Goal: Task Accomplishment & Management: Use online tool/utility

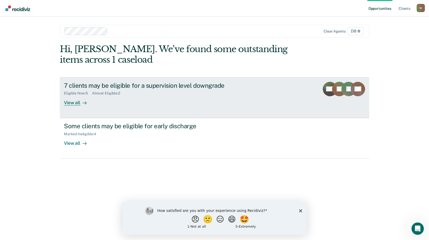
click at [73, 103] on div "View all" at bounding box center [78, 100] width 29 height 10
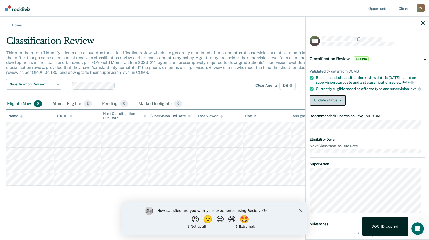
click at [331, 103] on button "Update status" at bounding box center [328, 100] width 36 height 10
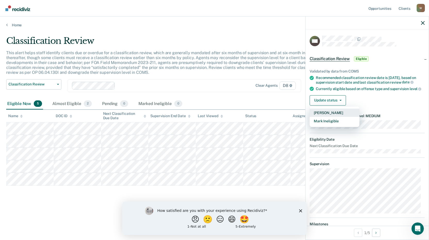
click at [331, 116] on button "[PERSON_NAME]" at bounding box center [335, 113] width 50 height 8
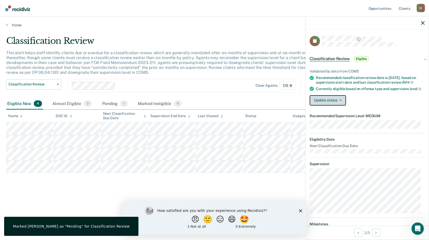
click at [326, 102] on button "Update status" at bounding box center [328, 100] width 36 height 10
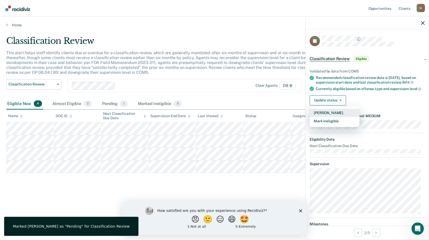
click at [327, 117] on button "[PERSON_NAME]" at bounding box center [335, 113] width 50 height 8
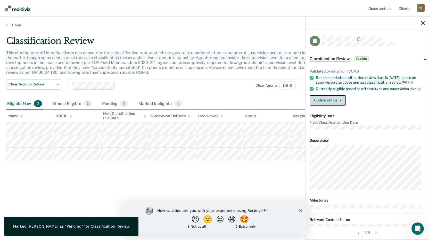
click at [330, 103] on button "Update status" at bounding box center [328, 100] width 36 height 10
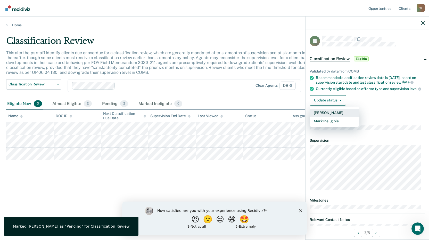
click at [328, 116] on button "[PERSON_NAME]" at bounding box center [335, 113] width 50 height 8
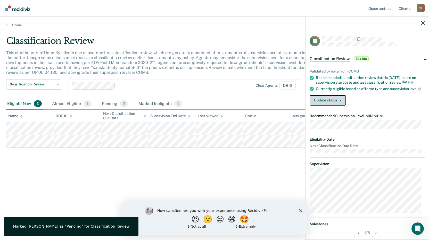
click at [324, 104] on button "Update status" at bounding box center [328, 100] width 36 height 10
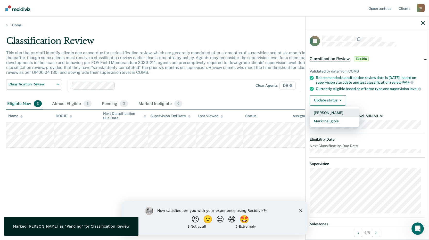
click at [330, 115] on button "[PERSON_NAME]" at bounding box center [335, 113] width 50 height 8
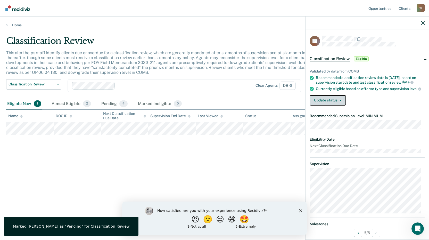
click at [334, 105] on button "Update status" at bounding box center [328, 100] width 36 height 10
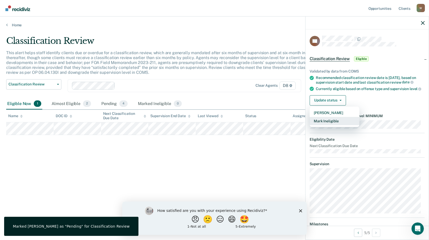
click at [330, 125] on button "Mark Ineligible" at bounding box center [335, 121] width 50 height 8
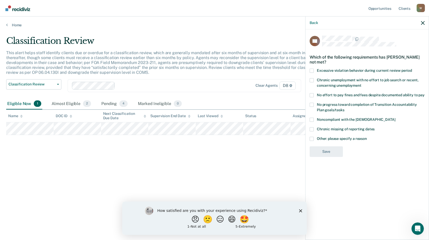
click at [312, 70] on span at bounding box center [312, 71] width 4 height 4
click at [412, 69] on input "Excessive violation behavior during current review period" at bounding box center [412, 69] width 0 height 0
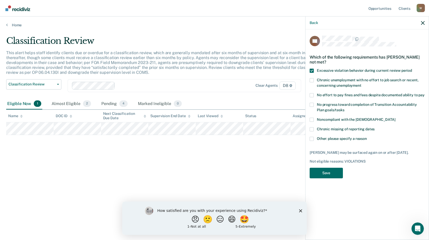
click at [310, 96] on span at bounding box center [312, 95] width 4 height 4
click at [425, 93] on input "No effort to pay fines and fees despite documented ability to pay" at bounding box center [425, 93] width 0 height 0
click at [327, 171] on button "Save" at bounding box center [326, 173] width 33 height 11
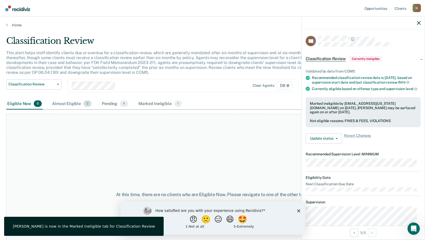
click at [70, 104] on div "Almost Eligible 2" at bounding box center [72, 103] width 42 height 11
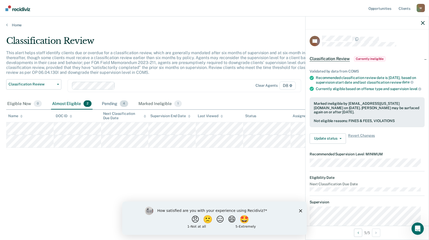
click at [114, 105] on div "Pending 4" at bounding box center [115, 103] width 28 height 11
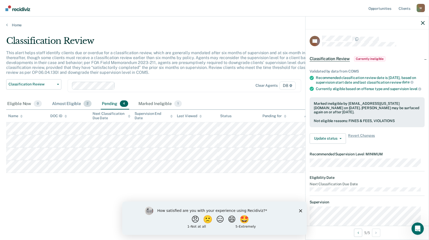
click at [73, 104] on div "Almost Eligible 2" at bounding box center [72, 103] width 42 height 11
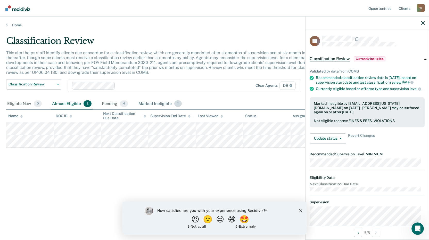
click at [169, 100] on div "Marked Ineligible 1" at bounding box center [159, 103] width 45 height 11
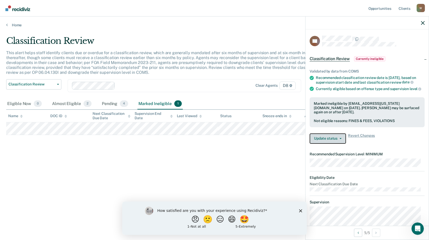
click at [335, 144] on button "Update status" at bounding box center [328, 138] width 36 height 10
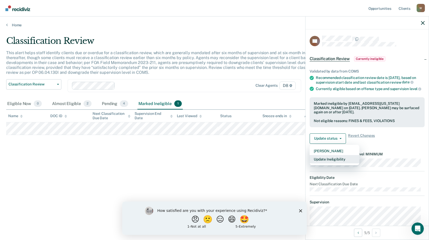
click at [344, 163] on button "Update Ineligibility" at bounding box center [335, 159] width 50 height 8
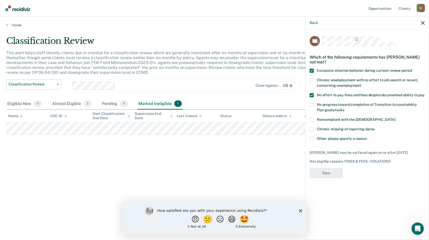
click at [312, 120] on span at bounding box center [312, 120] width 4 height 4
click at [395, 118] on input "Noncompliant with the [DEMOGRAPHIC_DATA]" at bounding box center [395, 118] width 0 height 0
click at [328, 172] on button "Save" at bounding box center [326, 173] width 33 height 11
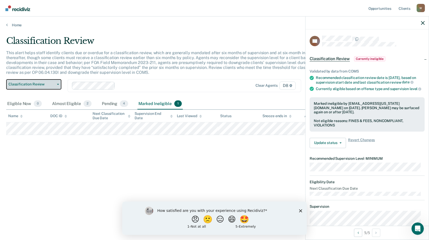
click at [45, 88] on button "Classification Review" at bounding box center [33, 84] width 55 height 10
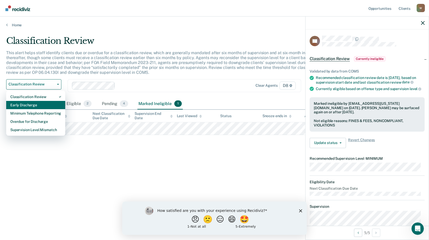
click at [37, 104] on div "Early Discharge" at bounding box center [35, 105] width 51 height 8
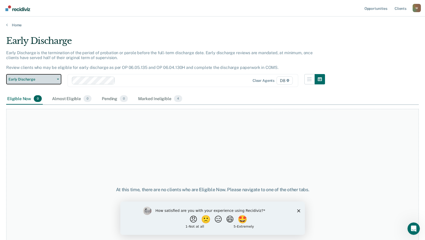
click at [46, 80] on span "Early Discharge" at bounding box center [32, 79] width 46 height 4
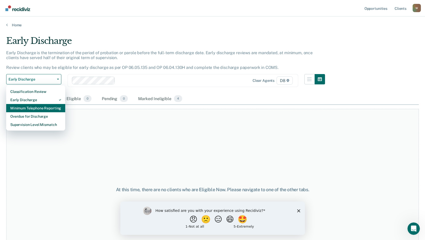
click at [37, 107] on div "Minimum Telephone Reporting" at bounding box center [35, 108] width 51 height 8
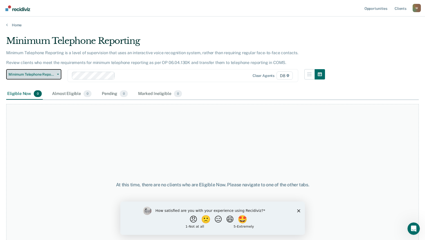
click at [43, 76] on span "Minimum Telephone Reporting" at bounding box center [32, 74] width 46 height 4
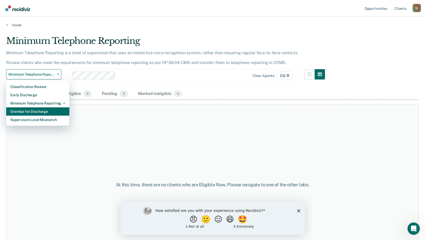
click at [42, 114] on div "Overdue for Discharge" at bounding box center [37, 111] width 55 height 8
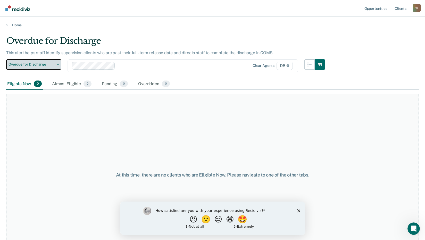
click at [40, 65] on span "Overdue for Discharge" at bounding box center [32, 64] width 46 height 4
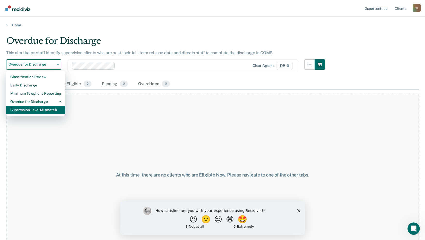
click at [34, 108] on div "Supervision Level Mismatch" at bounding box center [35, 110] width 51 height 8
